Goal: Task Accomplishment & Management: Manage account settings

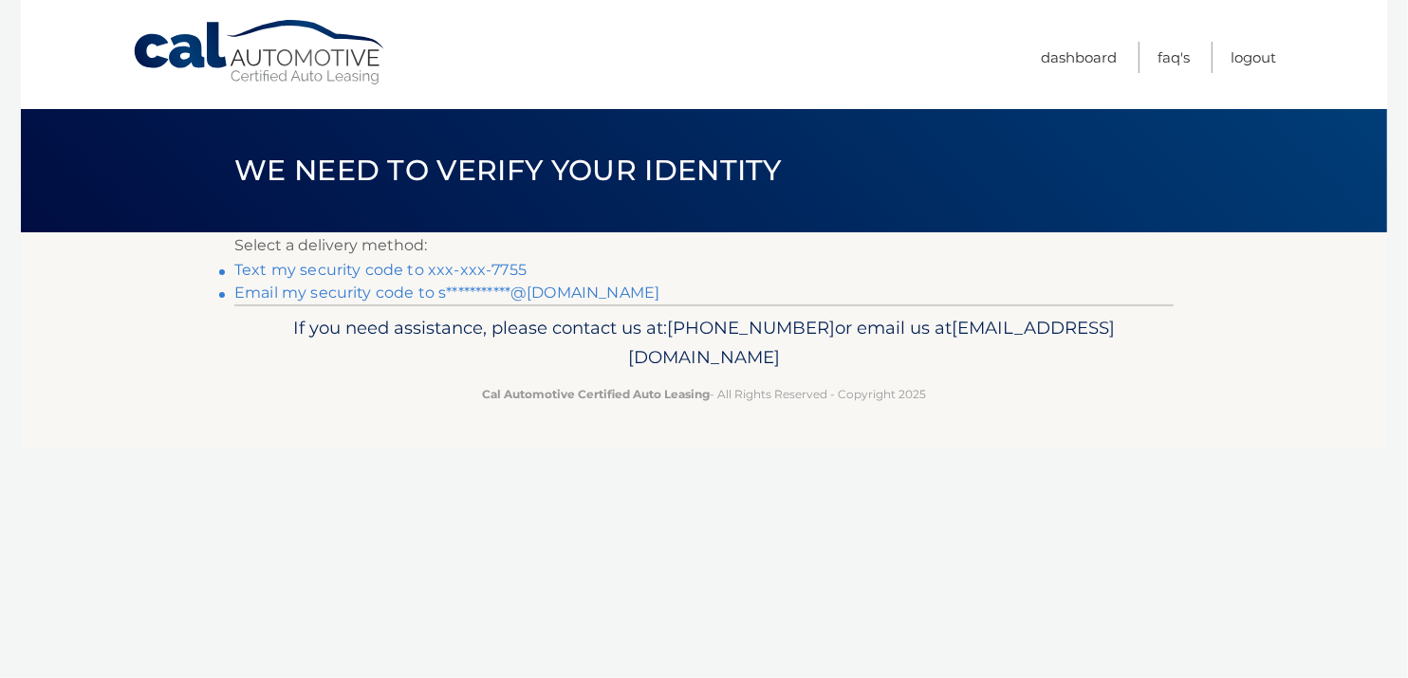
click at [421, 271] on link "Text my security code to xxx-xxx-7755" at bounding box center [380, 270] width 292 height 18
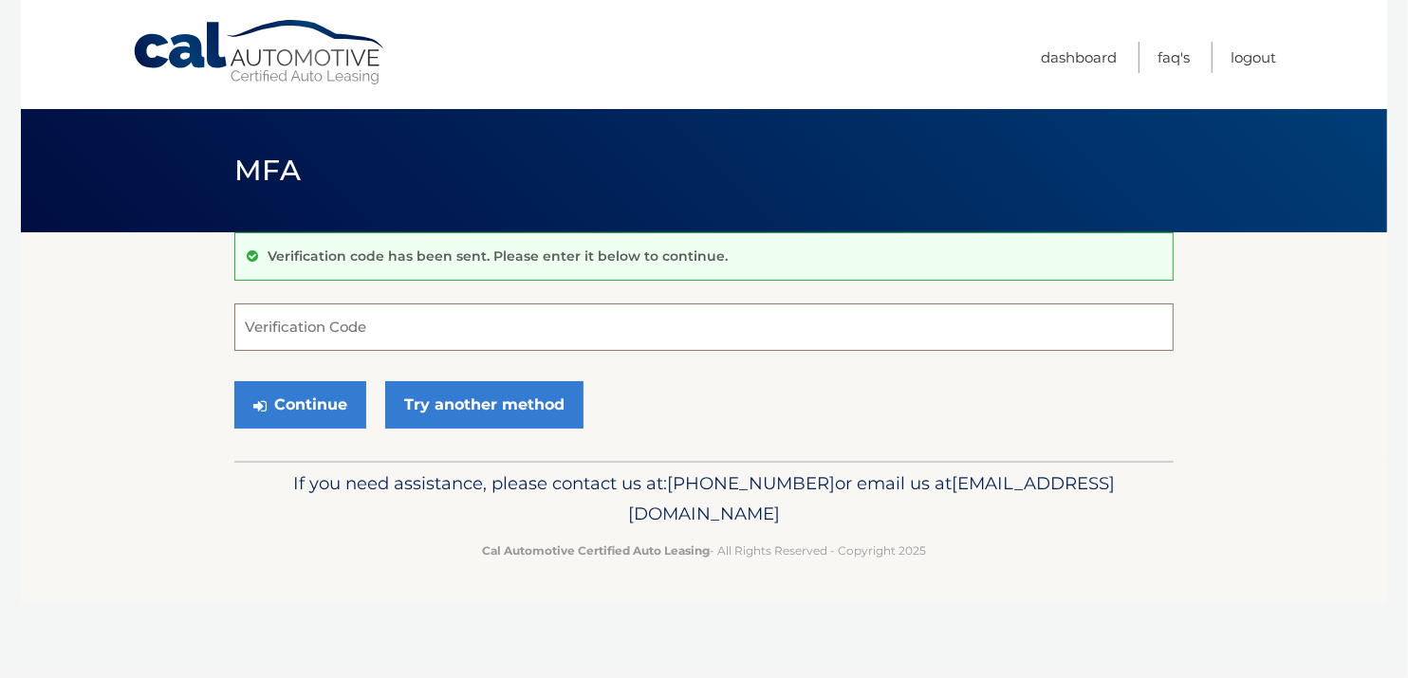
click at [372, 323] on input "Verification Code" at bounding box center [703, 327] width 939 height 47
type input "548748"
click at [234, 381] on button "Continue" at bounding box center [300, 404] width 132 height 47
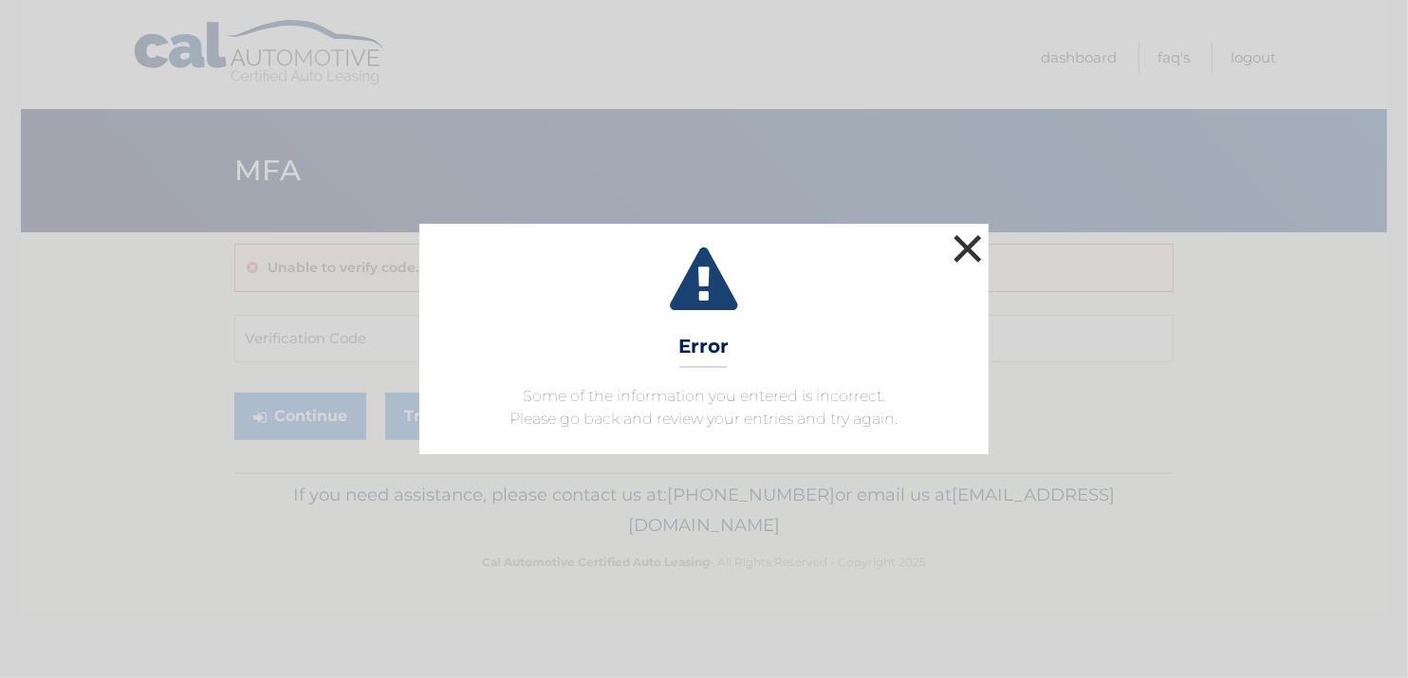
click at [949, 252] on button "×" at bounding box center [968, 249] width 38 height 38
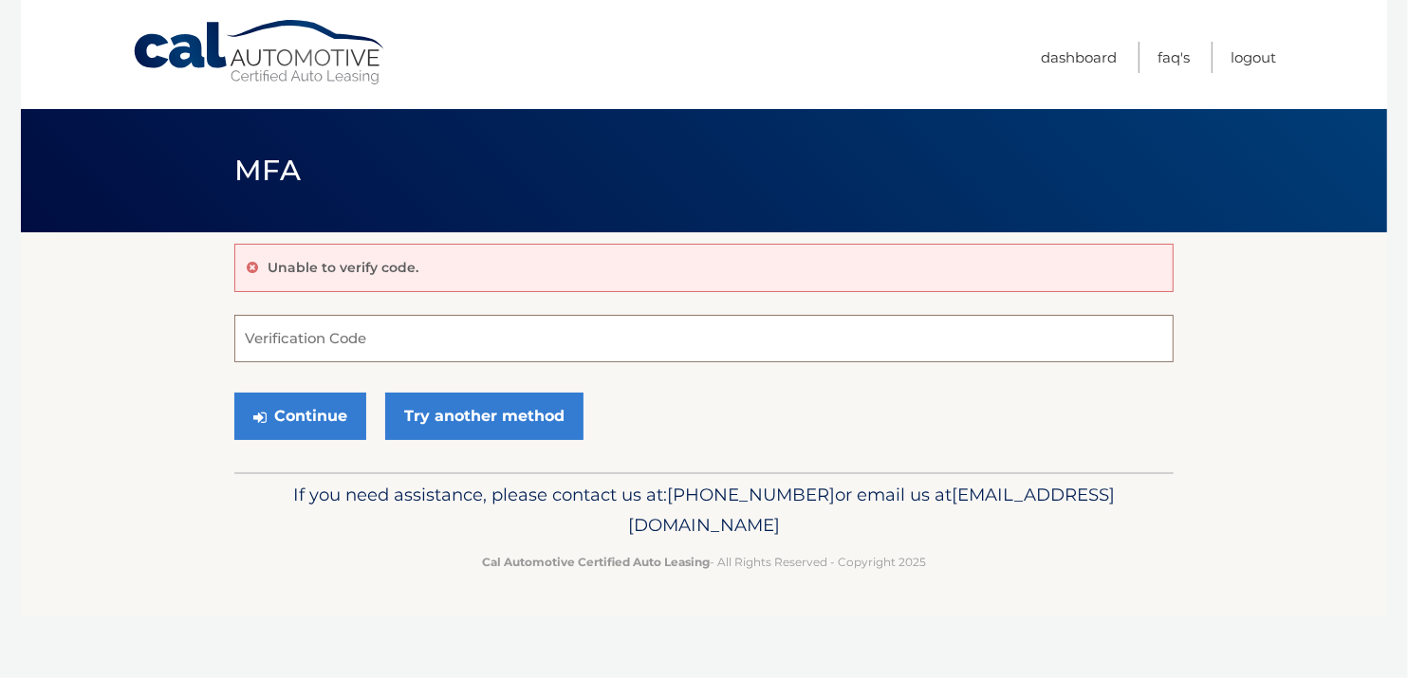
click at [335, 344] on input "Verification Code" at bounding box center [703, 338] width 939 height 47
type input "548748"
click at [308, 417] on button "Continue" at bounding box center [300, 416] width 132 height 47
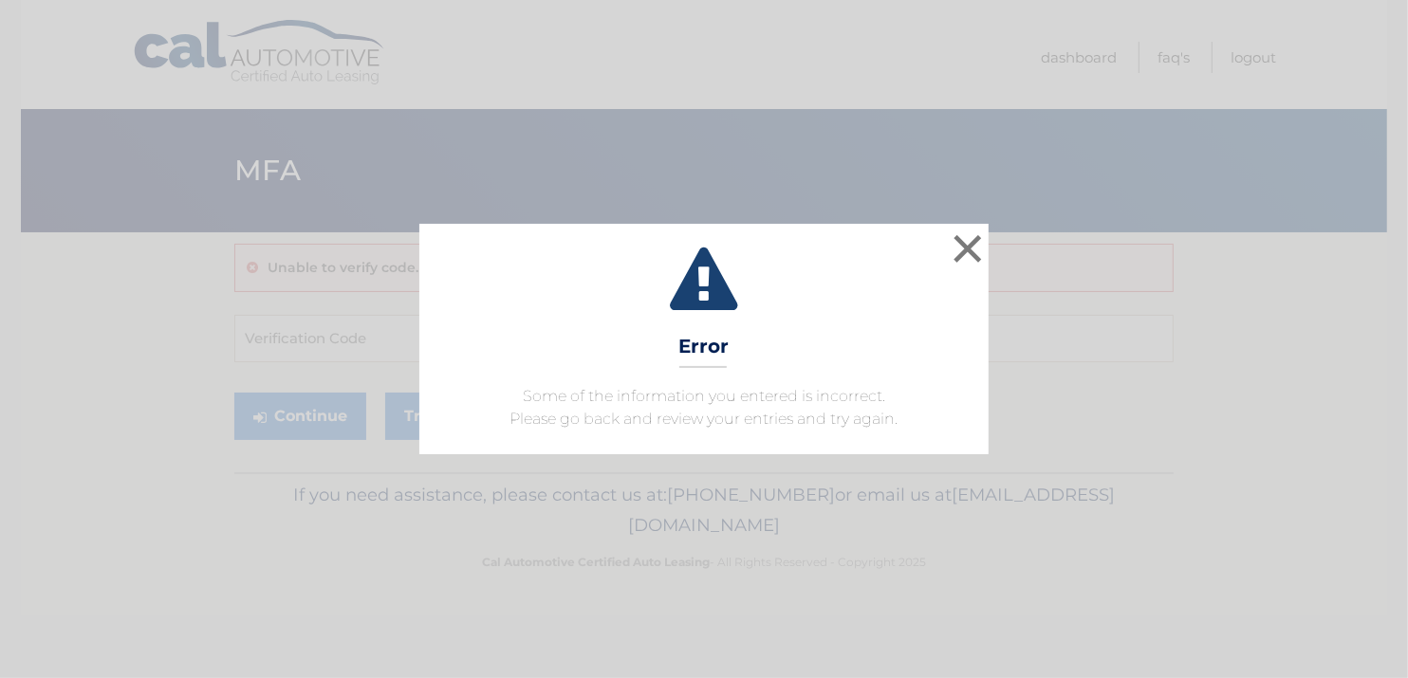
click at [946, 258] on icon at bounding box center [704, 282] width 522 height 68
click at [970, 238] on button "×" at bounding box center [968, 249] width 38 height 38
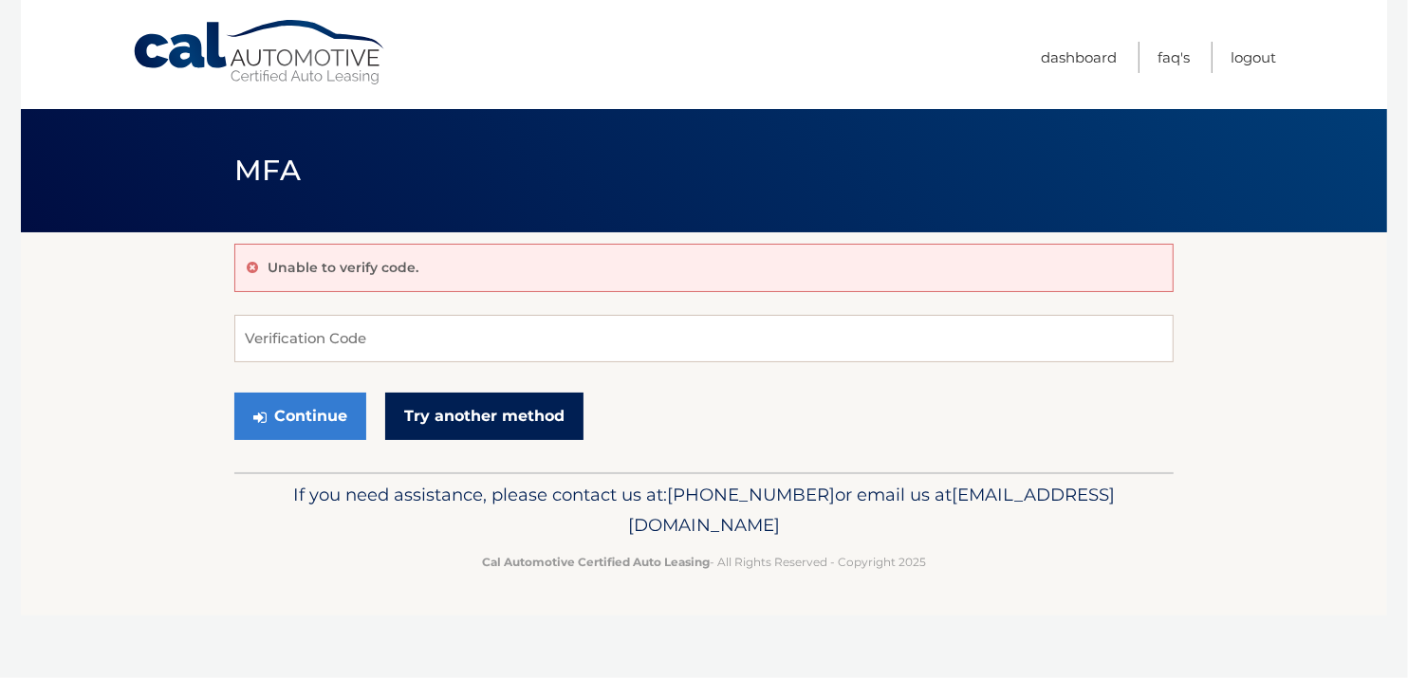
click at [560, 429] on link "Try another method" at bounding box center [484, 416] width 198 height 47
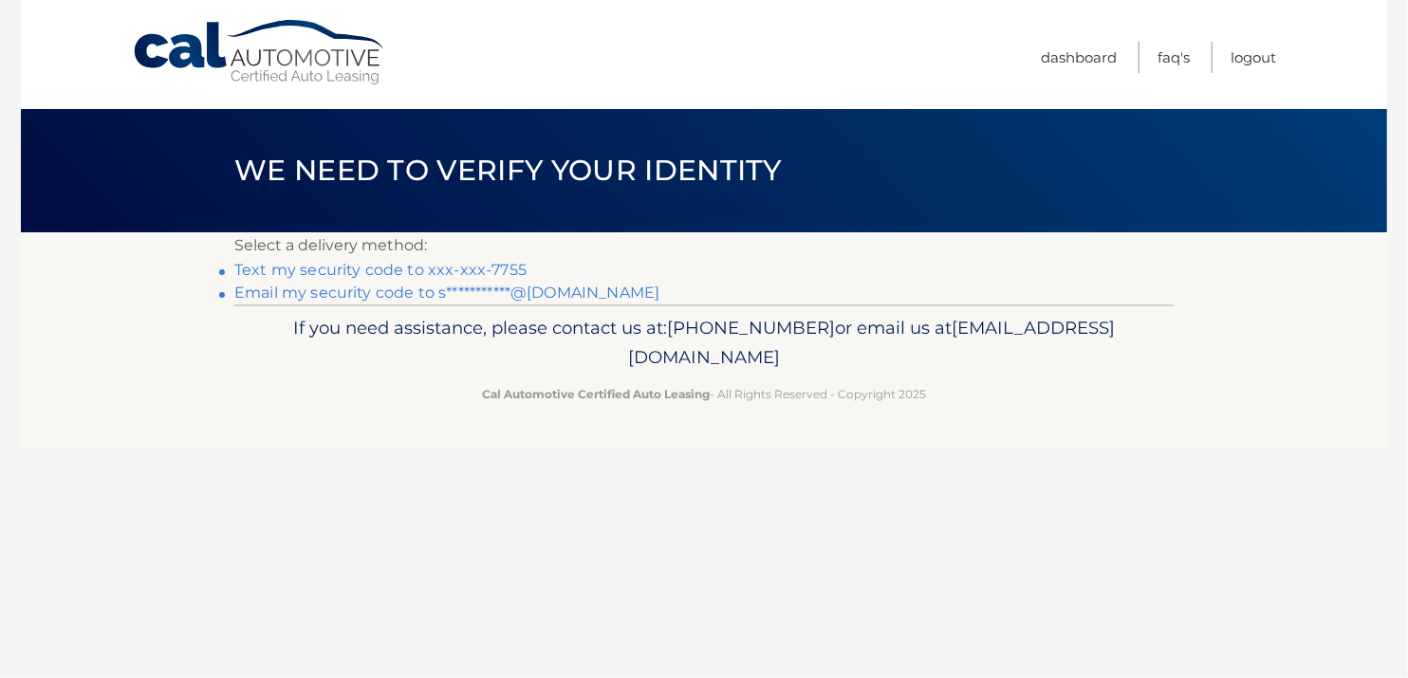
click at [388, 295] on link "**********" at bounding box center [446, 293] width 425 height 18
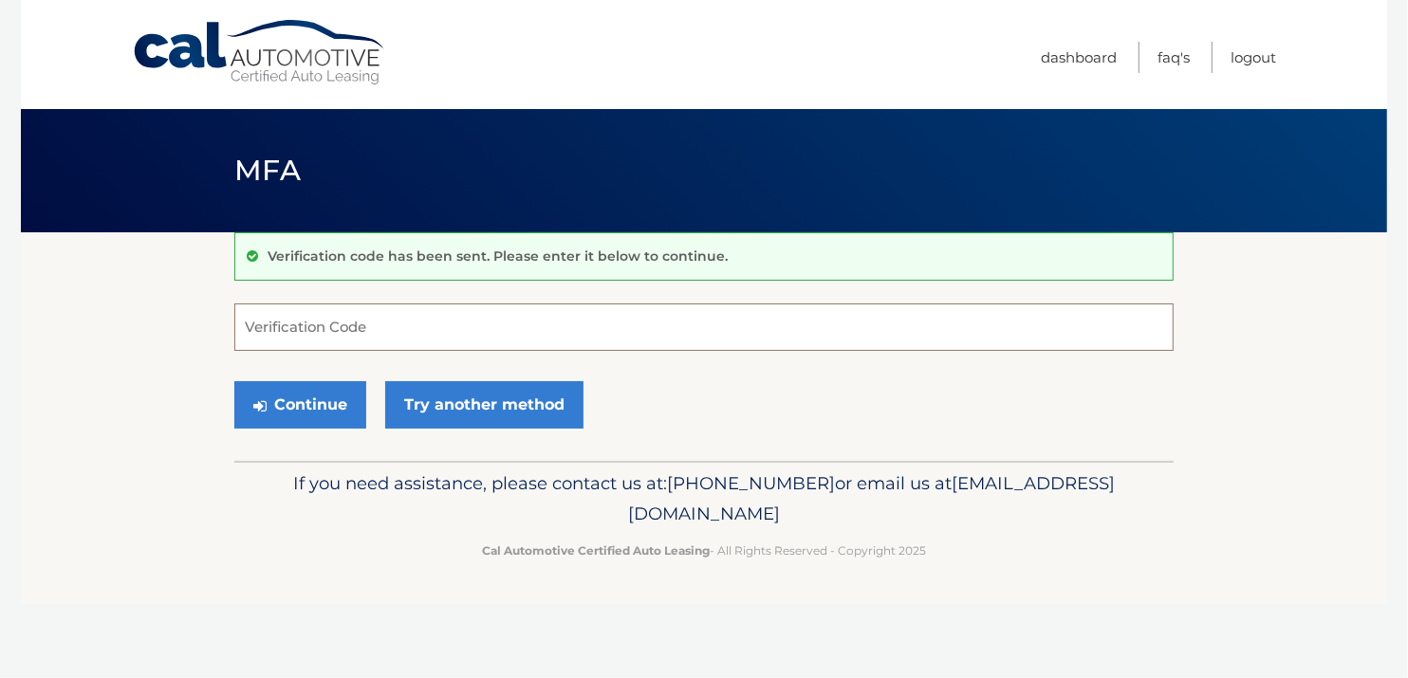
paste input "373248"
click at [268, 393] on button "Continue" at bounding box center [300, 404] width 132 height 47
click at [323, 403] on button "Continue" at bounding box center [300, 404] width 132 height 47
click at [330, 340] on input "373248" at bounding box center [703, 327] width 939 height 47
type input "373248"
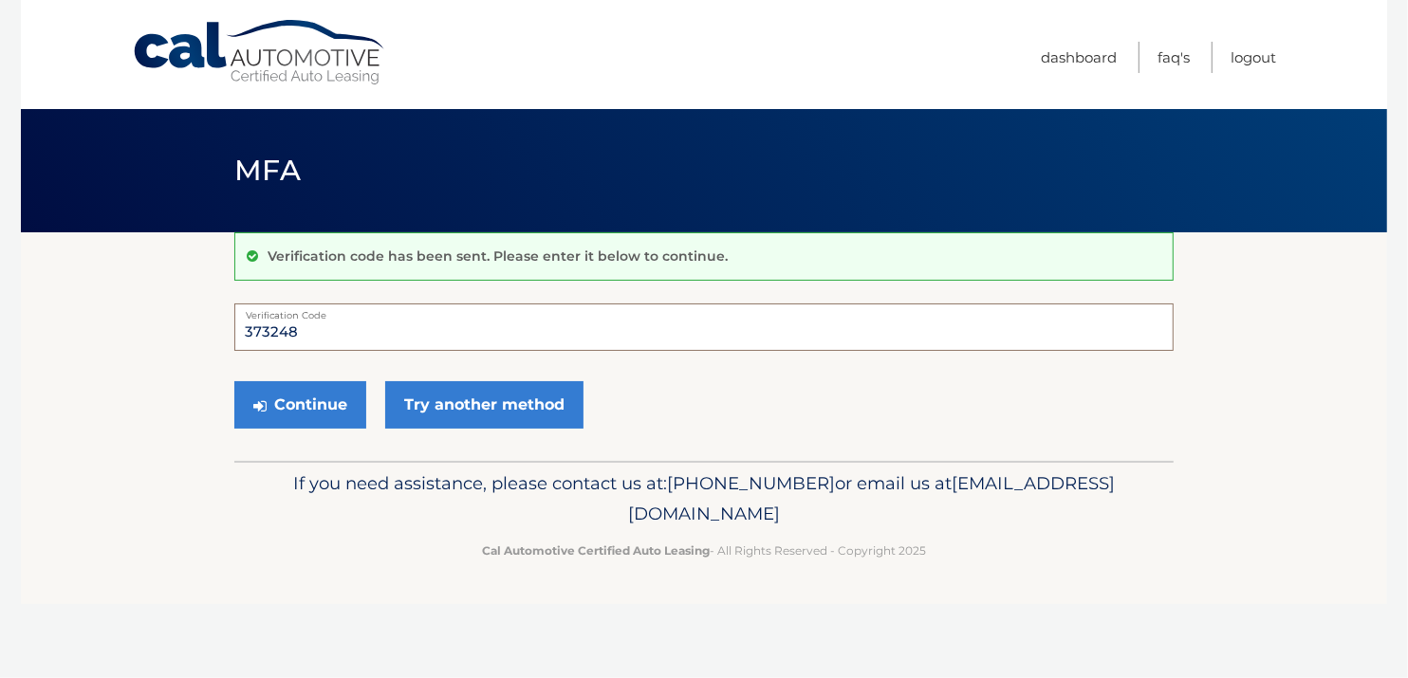
click at [234, 381] on button "Continue" at bounding box center [300, 404] width 132 height 47
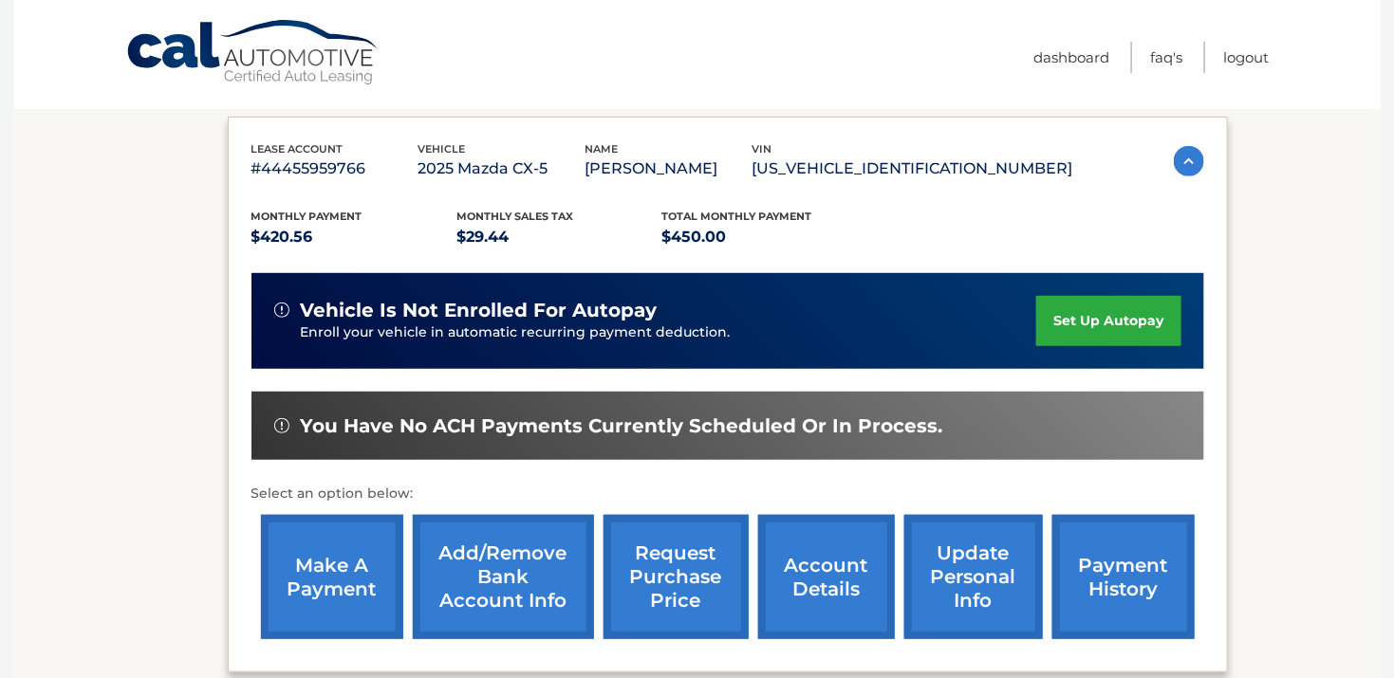
scroll to position [380, 0]
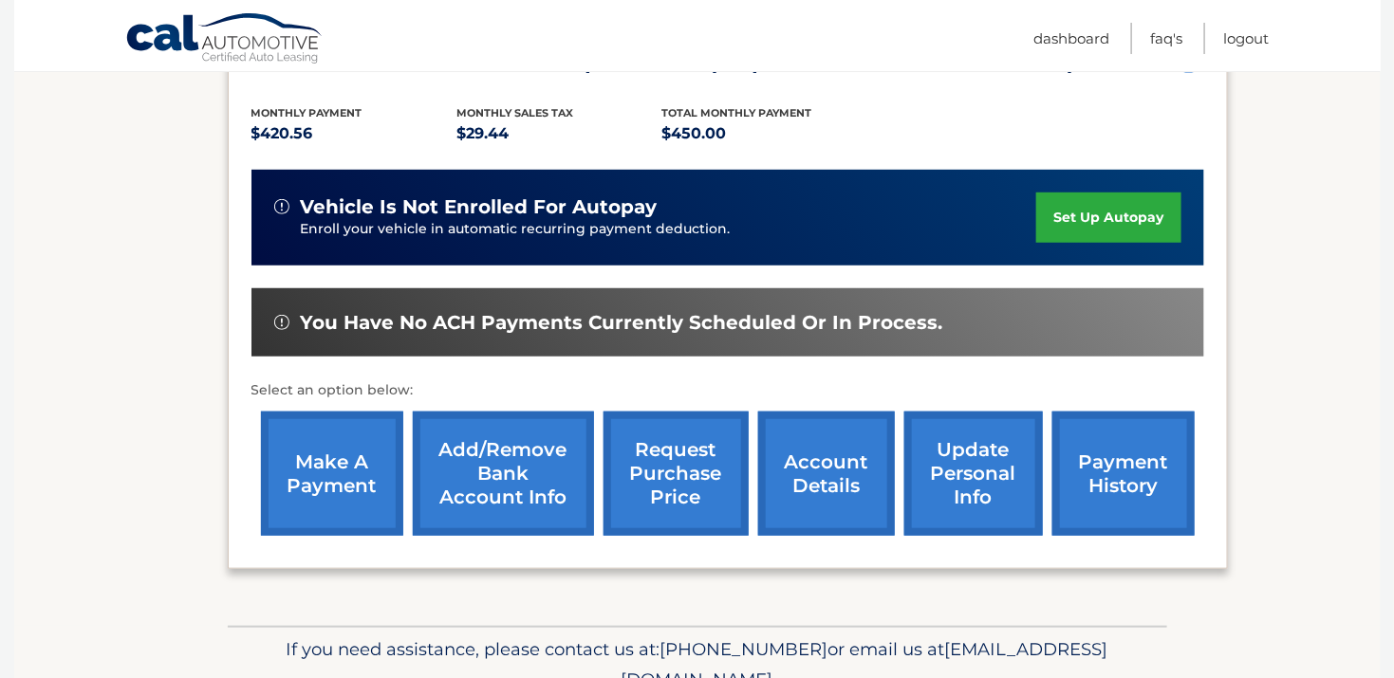
click at [1070, 208] on link "set up autopay" at bounding box center [1108, 218] width 144 height 50
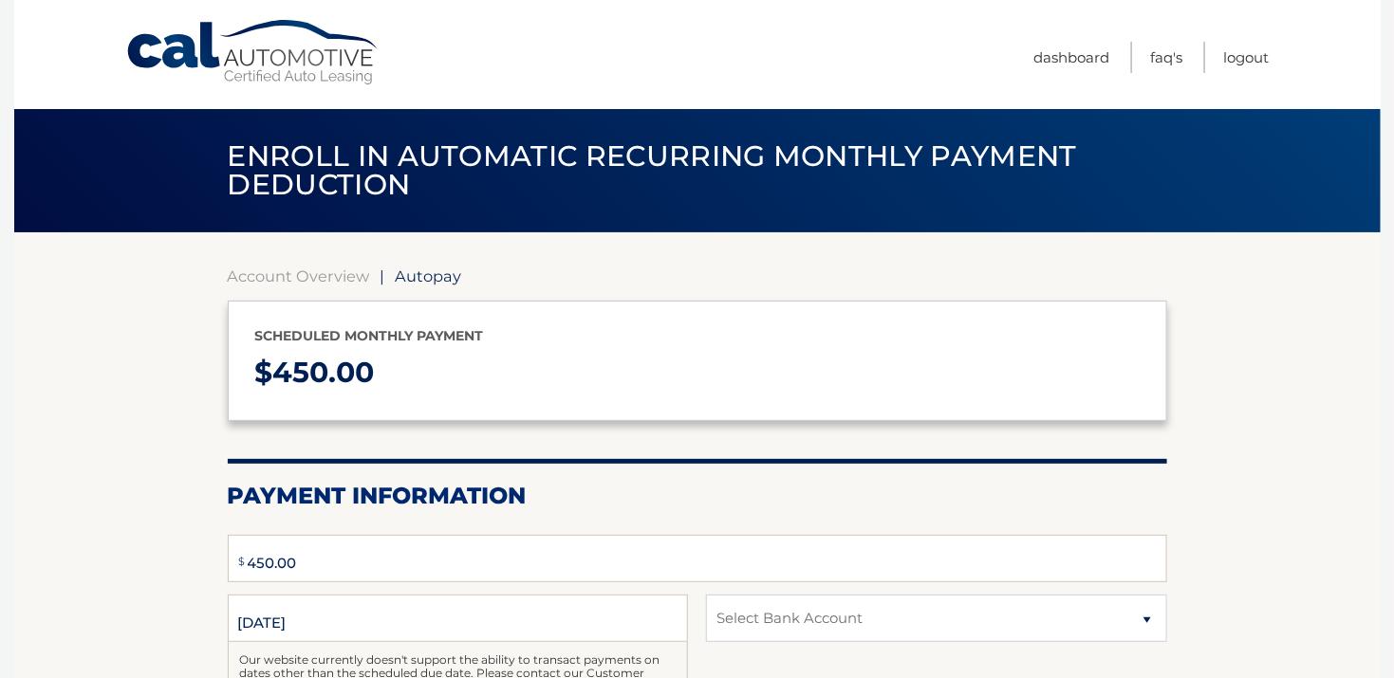
type input "450"
select select "NGQ3NGNmZjgtNzg4MS00OGI3LWFhMzAtZTM5OGNiMzczODg3"
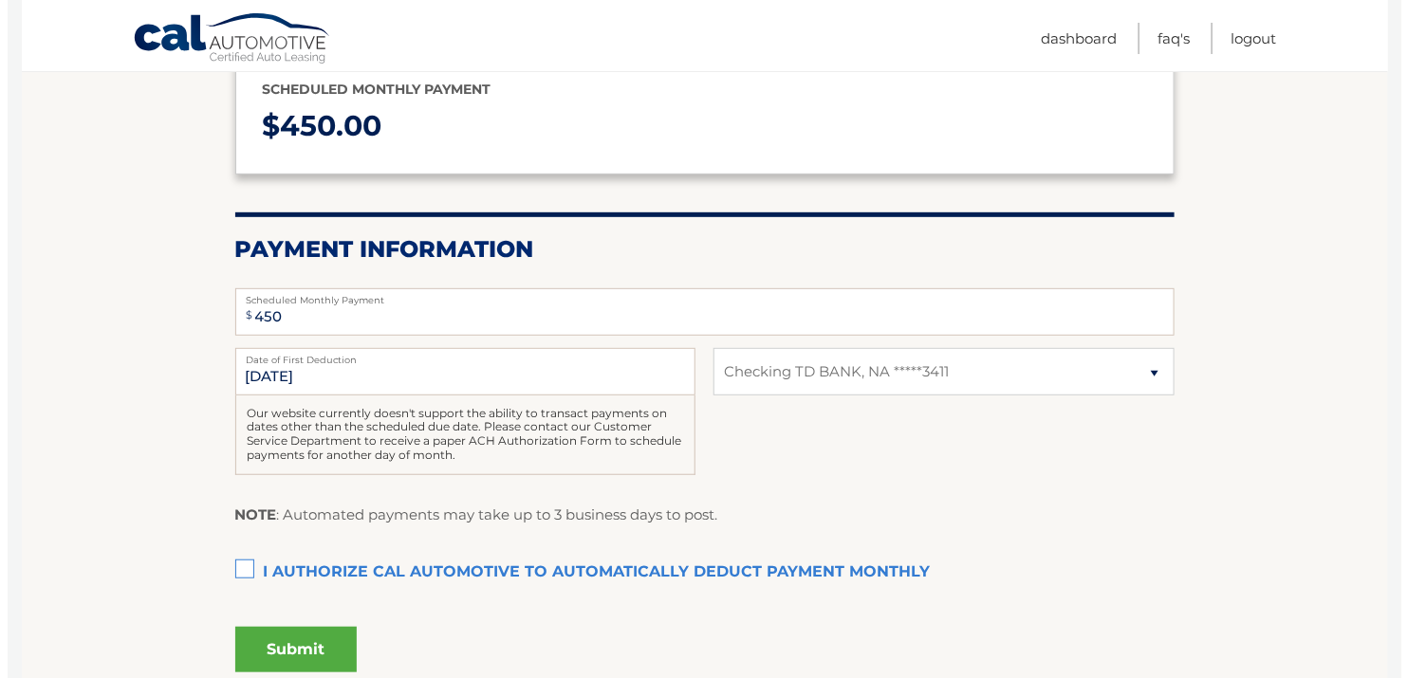
scroll to position [380, 0]
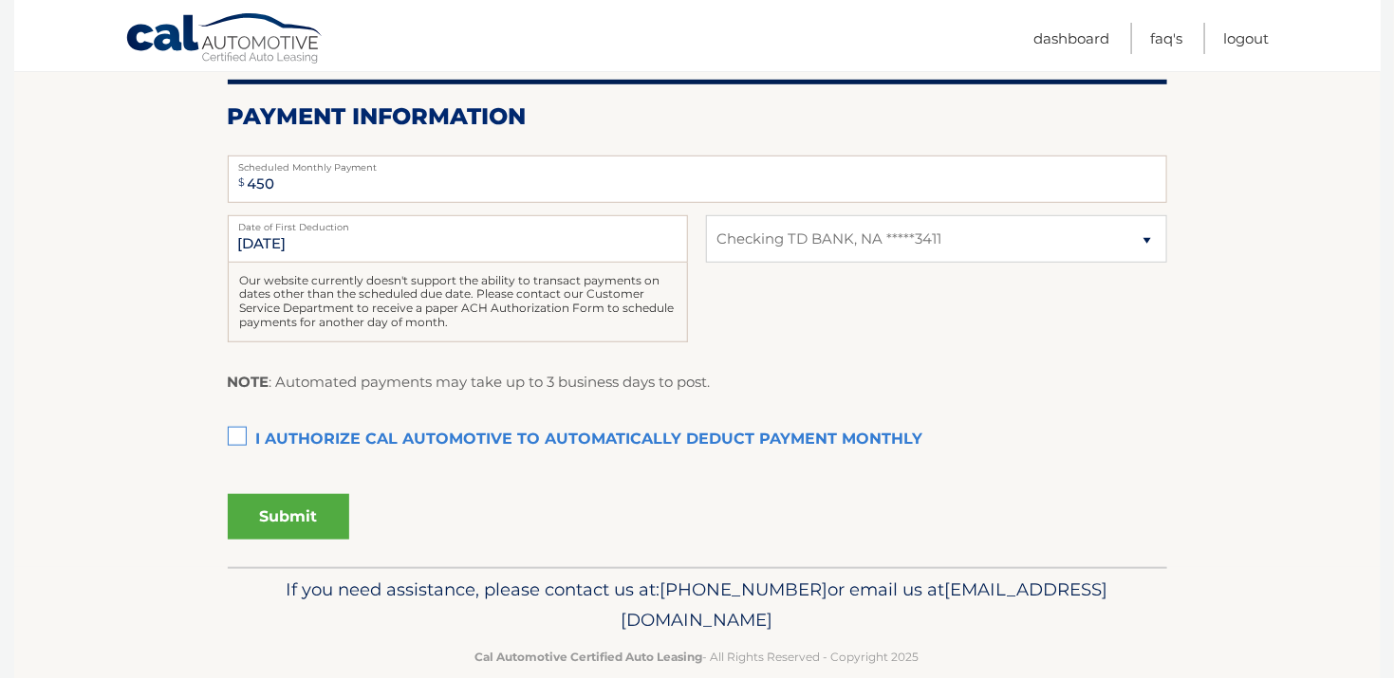
click at [210, 441] on section "Account Overview | Autopay Scheduled monthly payment $ 450.00 Payment Informati…" at bounding box center [697, 210] width 1366 height 714
click at [231, 431] on label "I authorize cal automotive to automatically deduct payment monthly This checkbo…" at bounding box center [697, 440] width 939 height 38
click at [0, 0] on input "I authorize cal automotive to automatically deduct payment monthly This checkbo…" at bounding box center [0, 0] width 0 height 0
click at [118, 342] on section "Account Overview | Autopay Scheduled monthly payment $ 450.00 Payment Informati…" at bounding box center [697, 210] width 1366 height 714
click at [329, 508] on button "Submit" at bounding box center [288, 517] width 121 height 46
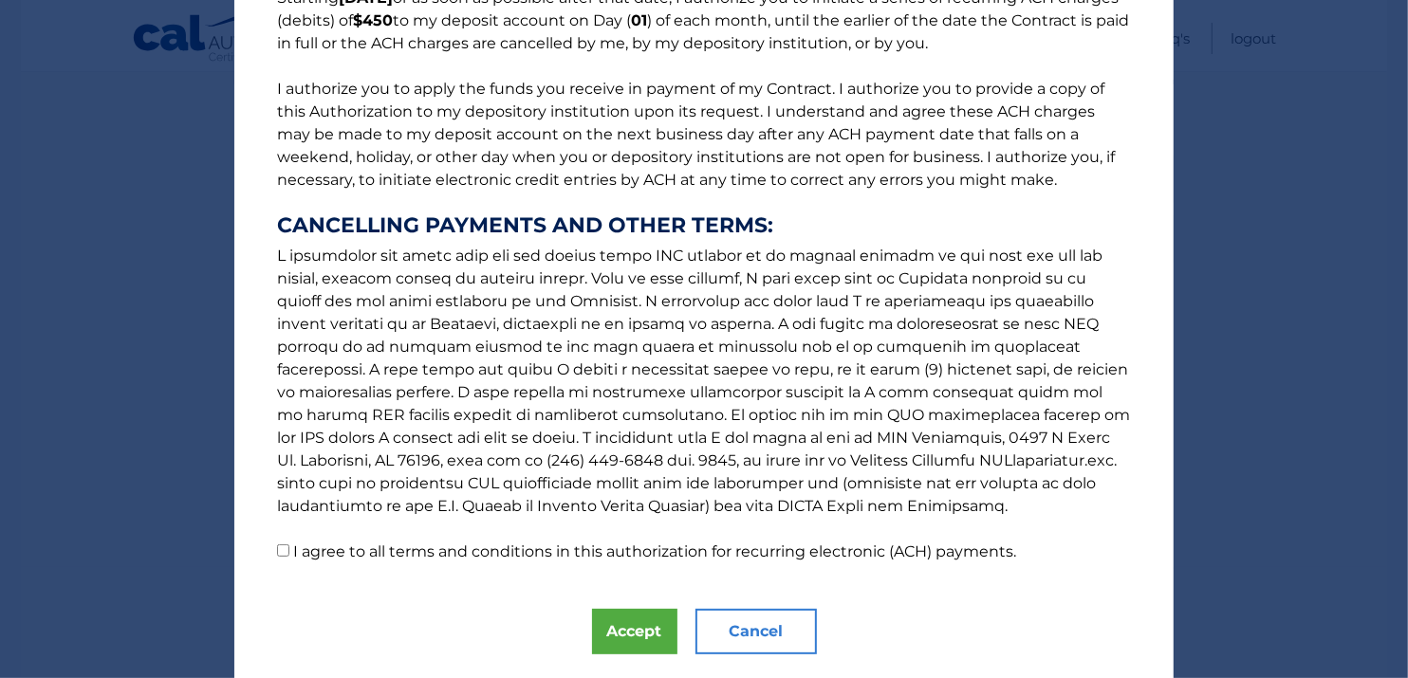
scroll to position [240, 0]
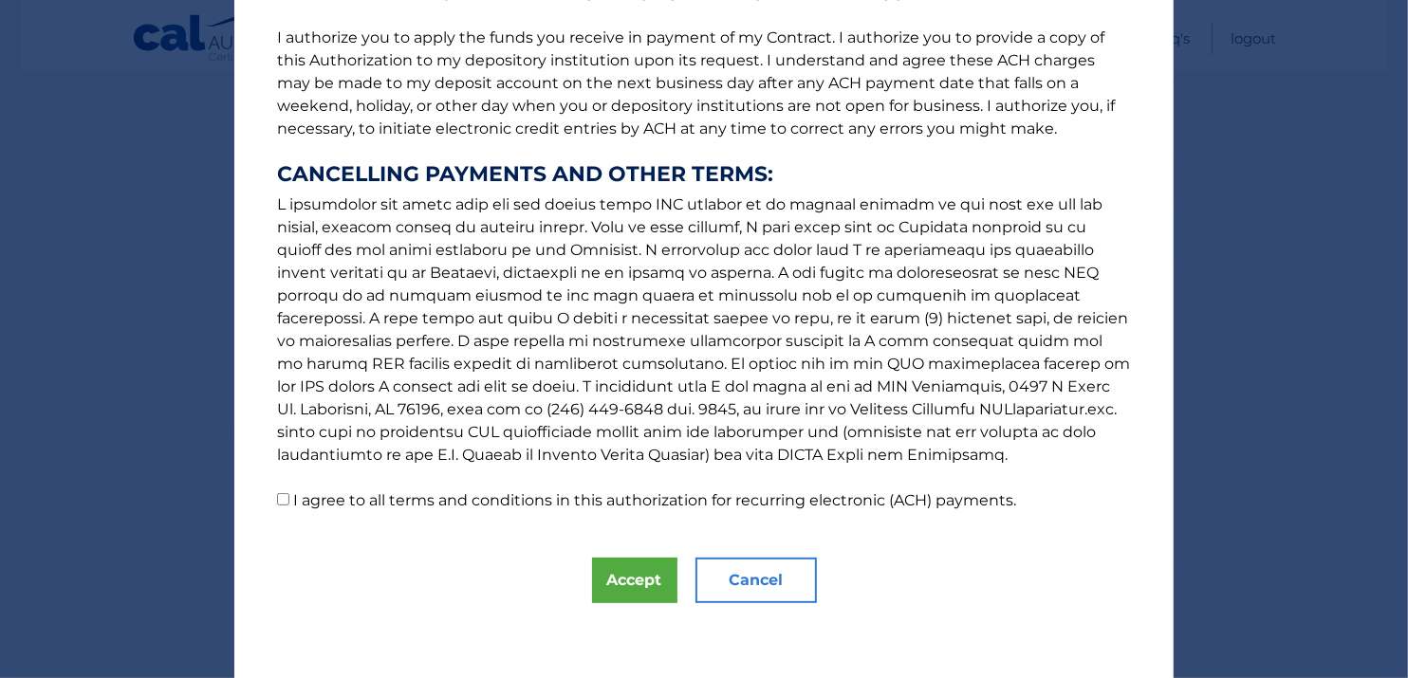
click at [278, 500] on input "I agree to all terms and conditions in this authorization for recurring electro…" at bounding box center [283, 499] width 12 height 12
checkbox input "true"
click at [639, 577] on button "Accept" at bounding box center [634, 581] width 85 height 46
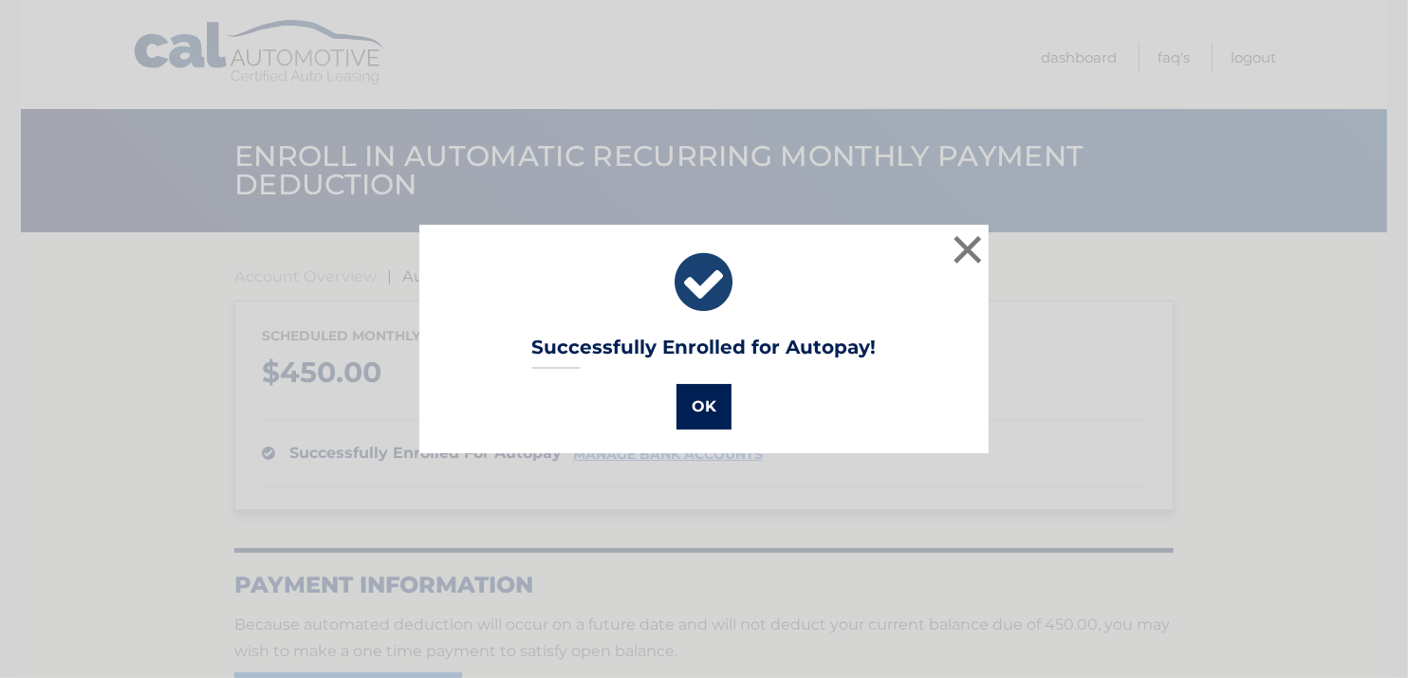
click at [713, 411] on button "OK" at bounding box center [703, 407] width 55 height 46
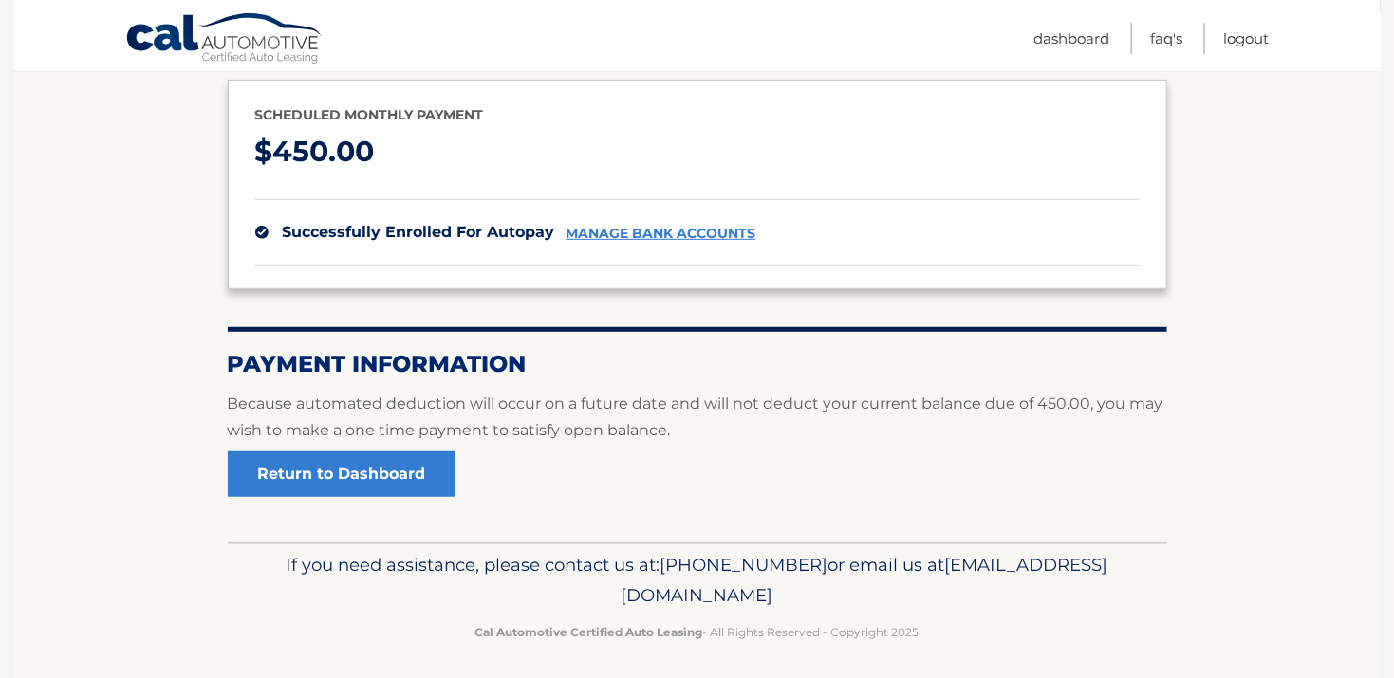
scroll to position [228, 0]
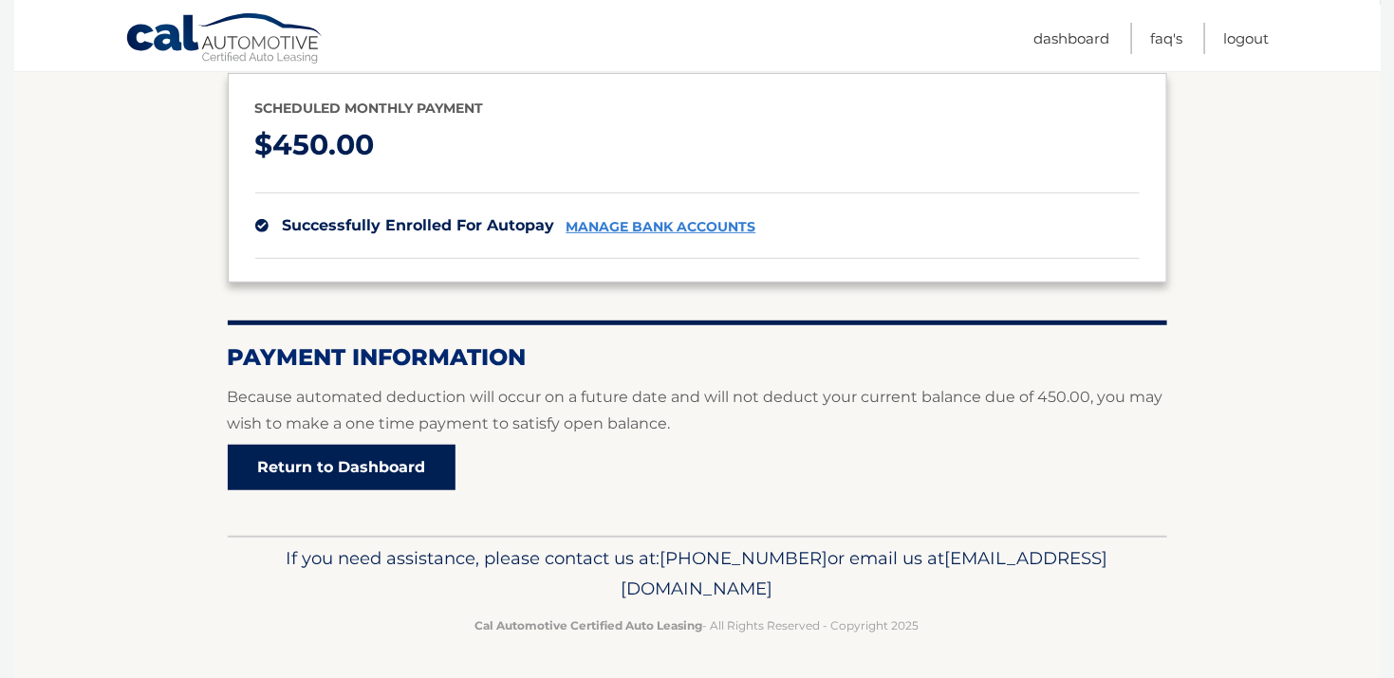
click at [397, 454] on link "Return to Dashboard" at bounding box center [342, 468] width 228 height 46
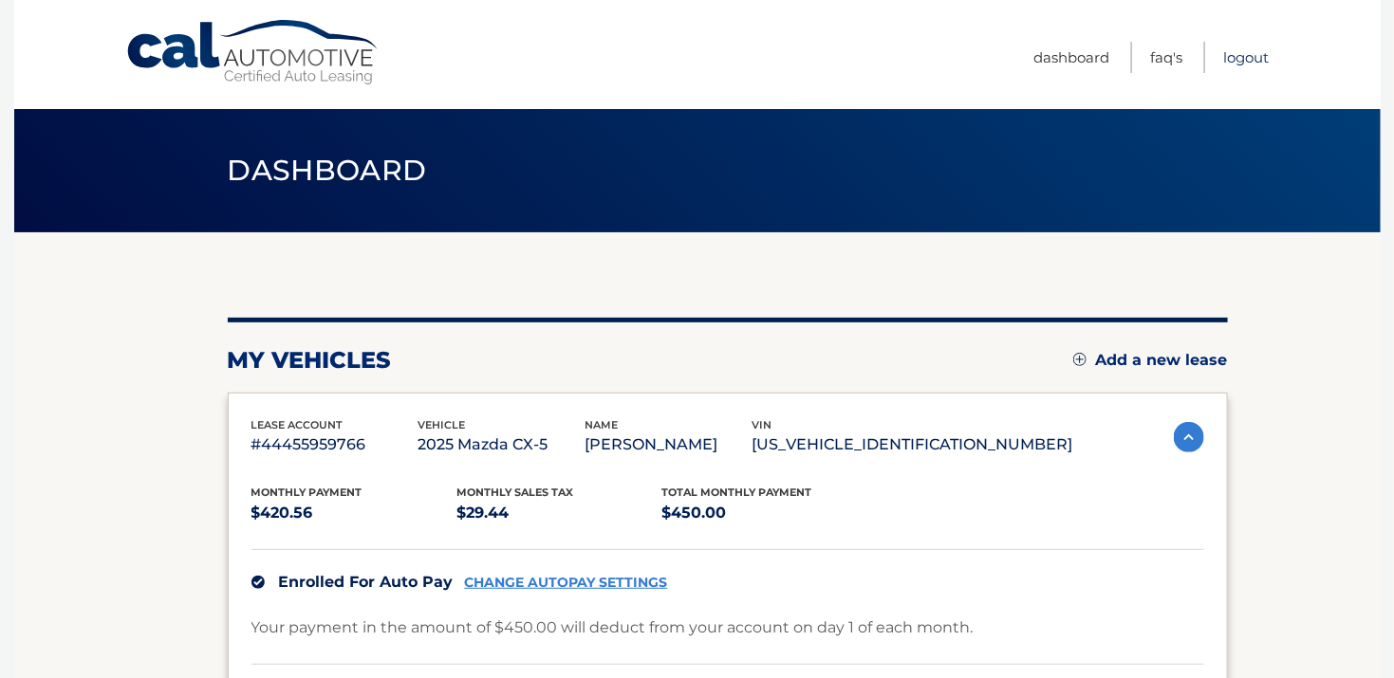
click at [1242, 51] on link "Logout" at bounding box center [1247, 57] width 46 height 31
